Goal: Task Accomplishment & Management: Manage account settings

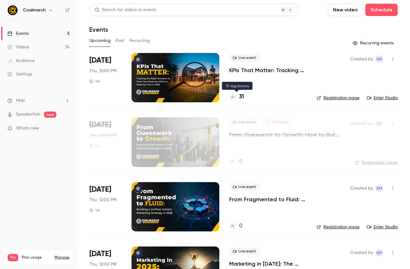
click at [242, 97] on h4 "31" at bounding box center [241, 97] width 5 height 8
click at [240, 96] on h4 "31" at bounding box center [241, 97] width 5 height 8
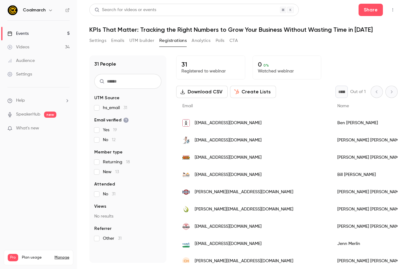
click at [254, 93] on button "Create Lists" at bounding box center [253, 92] width 46 height 12
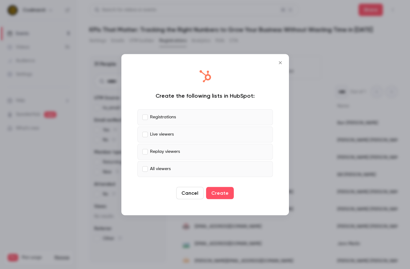
click at [147, 131] on label "Live viewers" at bounding box center [205, 134] width 136 height 16
click at [145, 145] on label "Replay viewers" at bounding box center [205, 152] width 136 height 16
click at [144, 166] on label "All viewers" at bounding box center [205, 169] width 136 height 16
click at [208, 191] on button "Create" at bounding box center [220, 193] width 28 height 12
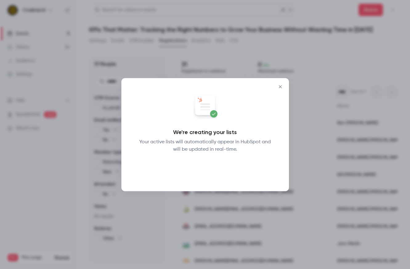
click at [210, 169] on button "Okay" at bounding box center [205, 169] width 23 height 12
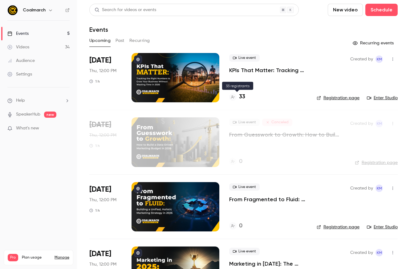
click at [244, 100] on h4 "33" at bounding box center [242, 97] width 6 height 8
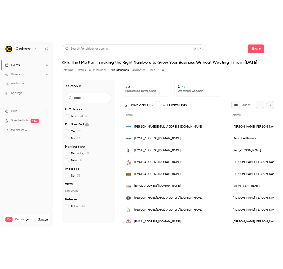
scroll to position [6, 0]
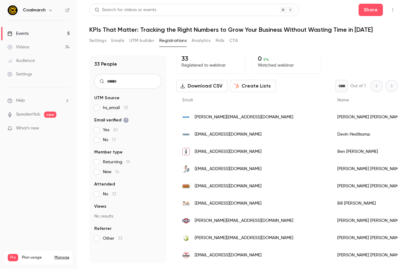
click at [52, 31] on link "Events 5" at bounding box center [38, 34] width 77 height 14
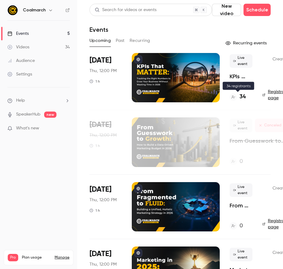
click at [241, 97] on h4 "34" at bounding box center [242, 97] width 6 height 8
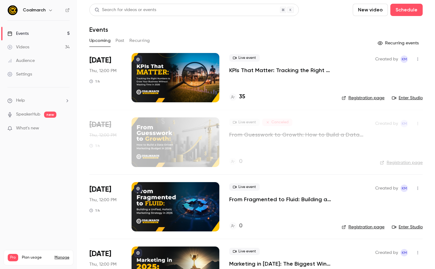
click at [242, 98] on h4 "35" at bounding box center [242, 97] width 6 height 8
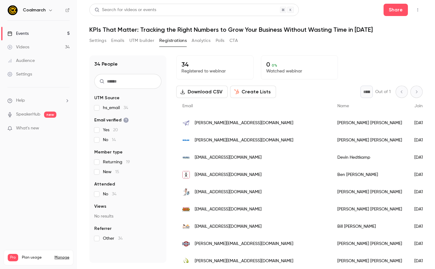
click at [24, 31] on div "Events" at bounding box center [17, 34] width 21 height 6
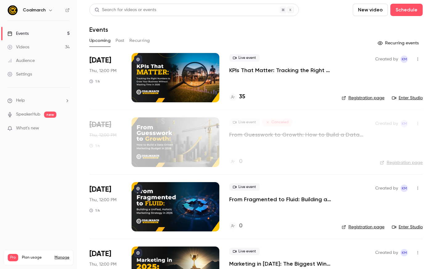
click at [259, 198] on p "From Fragmented to Fluid: Building a Unified, Holistic Marketing Strategy in [D…" at bounding box center [280, 199] width 103 height 7
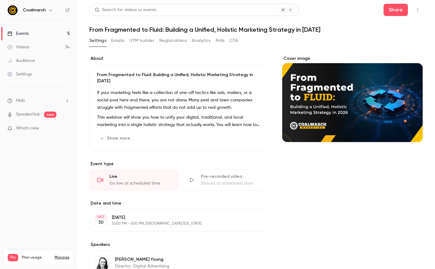
click at [124, 133] on button "Show more" at bounding box center [115, 138] width 37 height 10
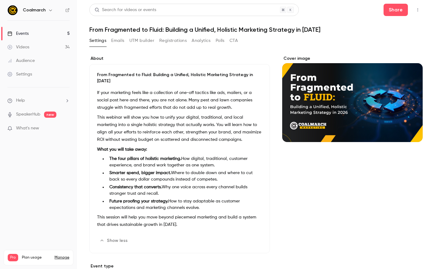
click at [122, 157] on strong "The four pillars of holistic marketing." at bounding box center [145, 159] width 72 height 4
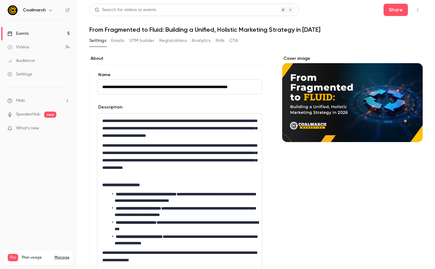
click at [127, 197] on li "**********" at bounding box center [184, 197] width 145 height 13
click at [389, 9] on button "Share" at bounding box center [396, 10] width 24 height 12
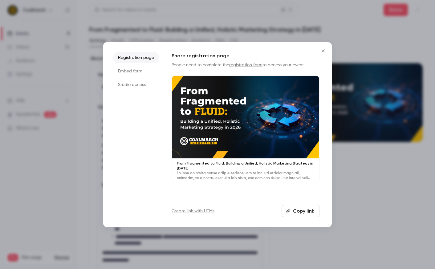
click at [323, 49] on icon "Close" at bounding box center [323, 50] width 7 height 5
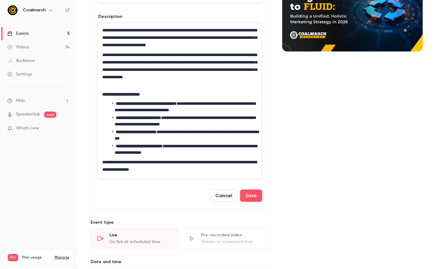
scroll to position [265, 0]
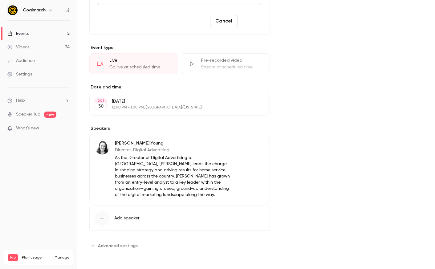
click at [254, 22] on button "Save" at bounding box center [251, 21] width 22 height 12
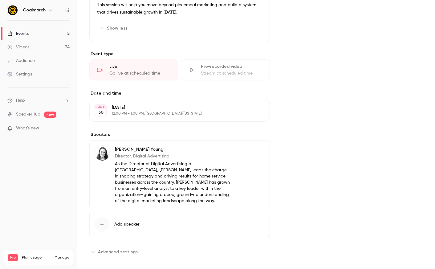
click at [54, 32] on link "Events 5" at bounding box center [38, 34] width 77 height 14
